Goal: Task Accomplishment & Management: Use online tool/utility

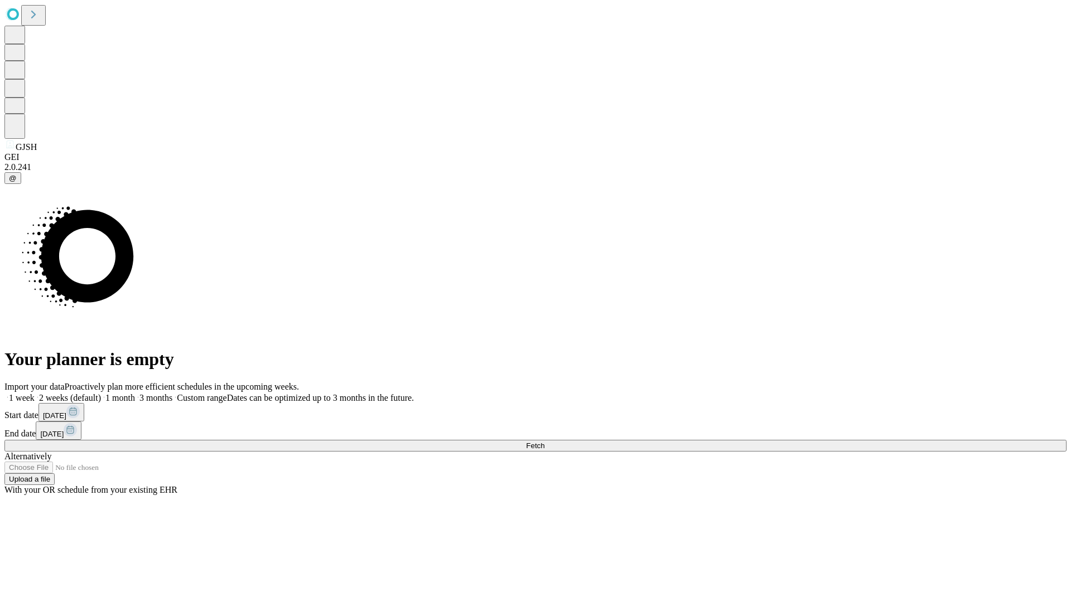
click at [544, 442] on span "Fetch" at bounding box center [535, 446] width 18 height 8
